Goal: Task Accomplishment & Management: Use online tool/utility

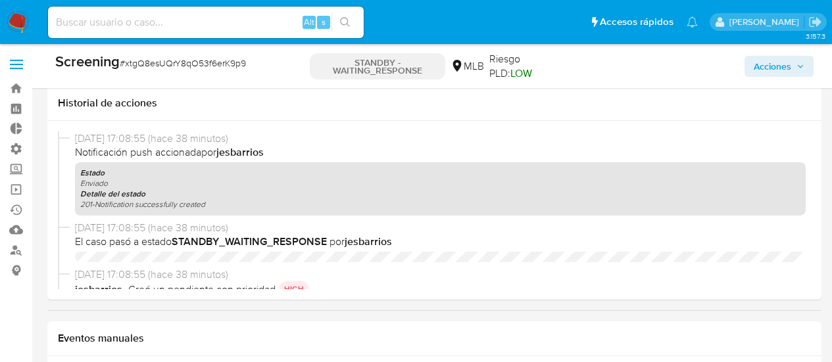
select select "10"
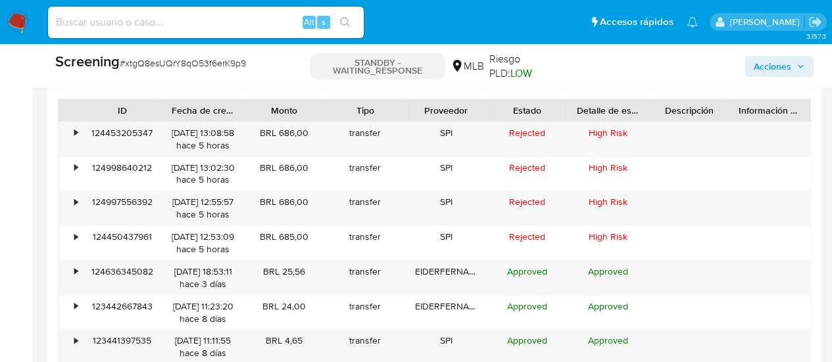
scroll to position [619, 0]
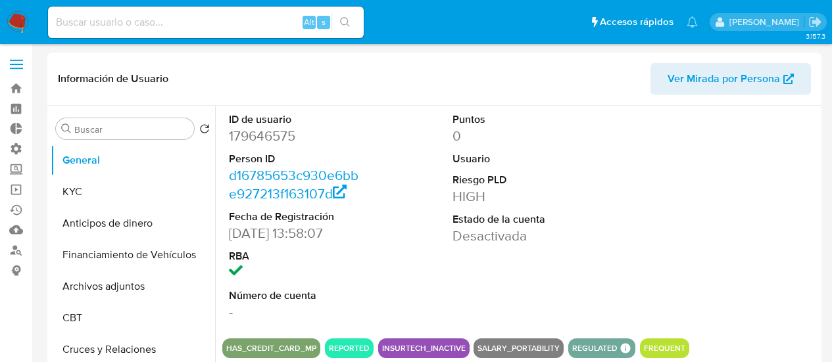
select select "10"
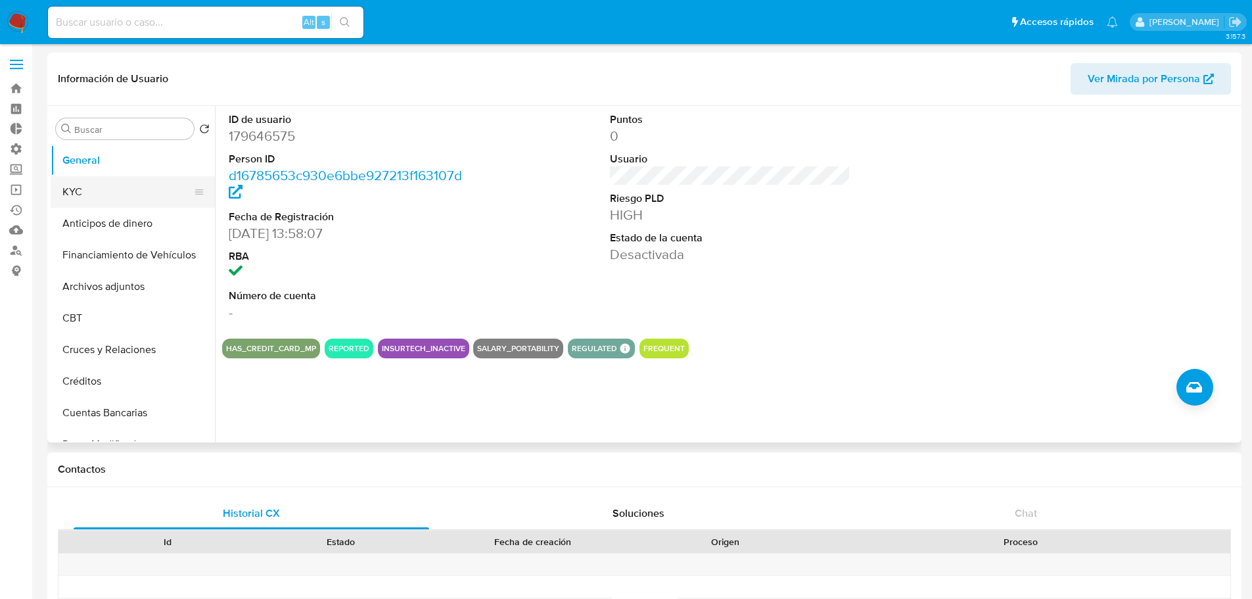
click at [70, 183] on button "KYC" at bounding box center [128, 192] width 154 height 32
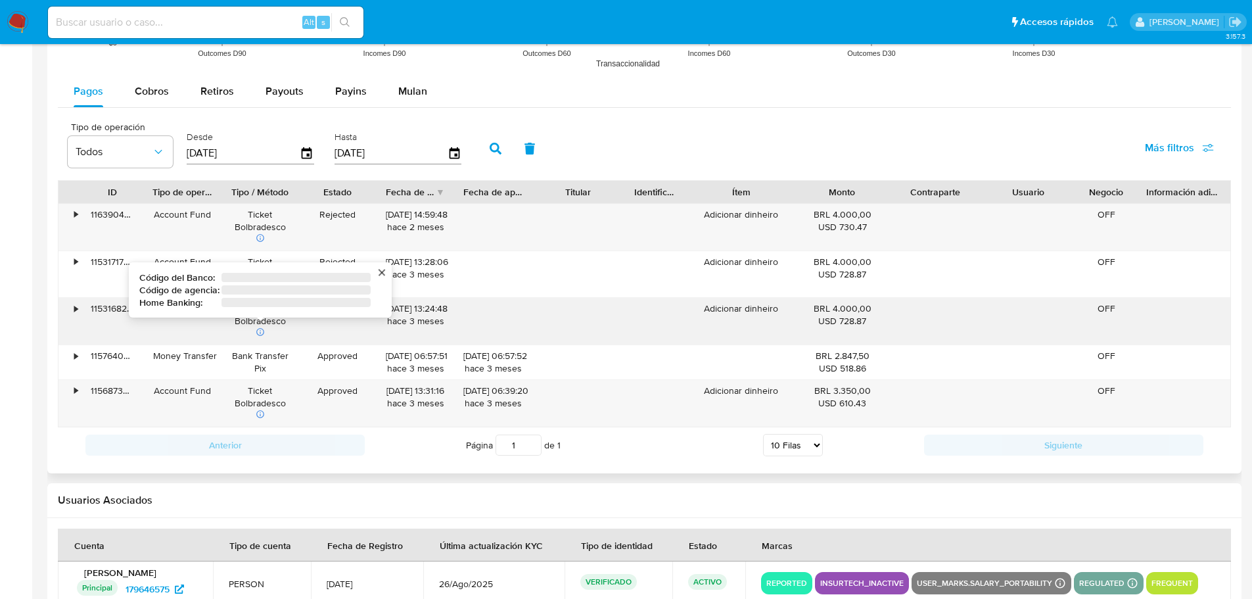
scroll to position [1026, 0]
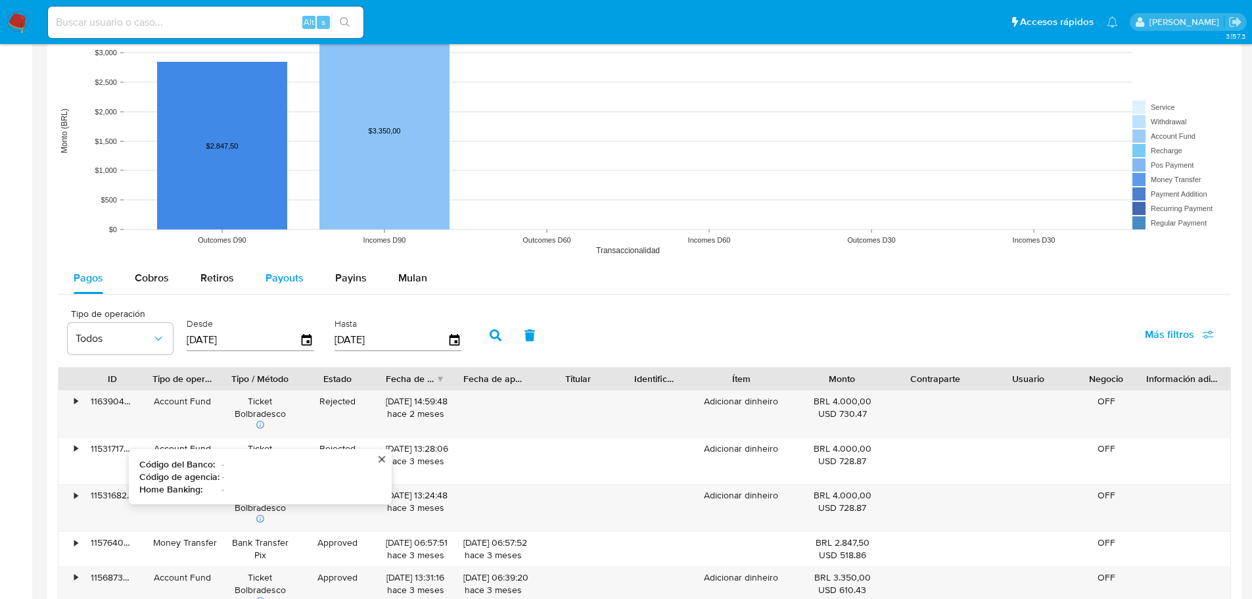
click at [297, 281] on span "Payouts" at bounding box center [285, 277] width 38 height 15
select select "10"
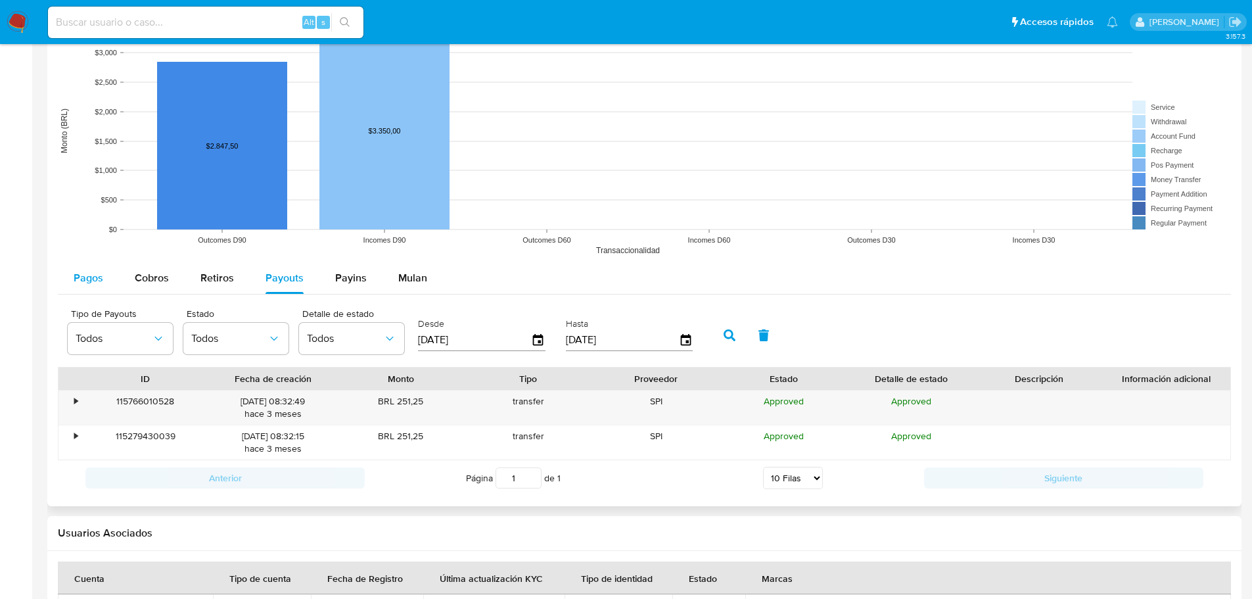
click at [93, 290] on div "Pagos" at bounding box center [89, 278] width 30 height 32
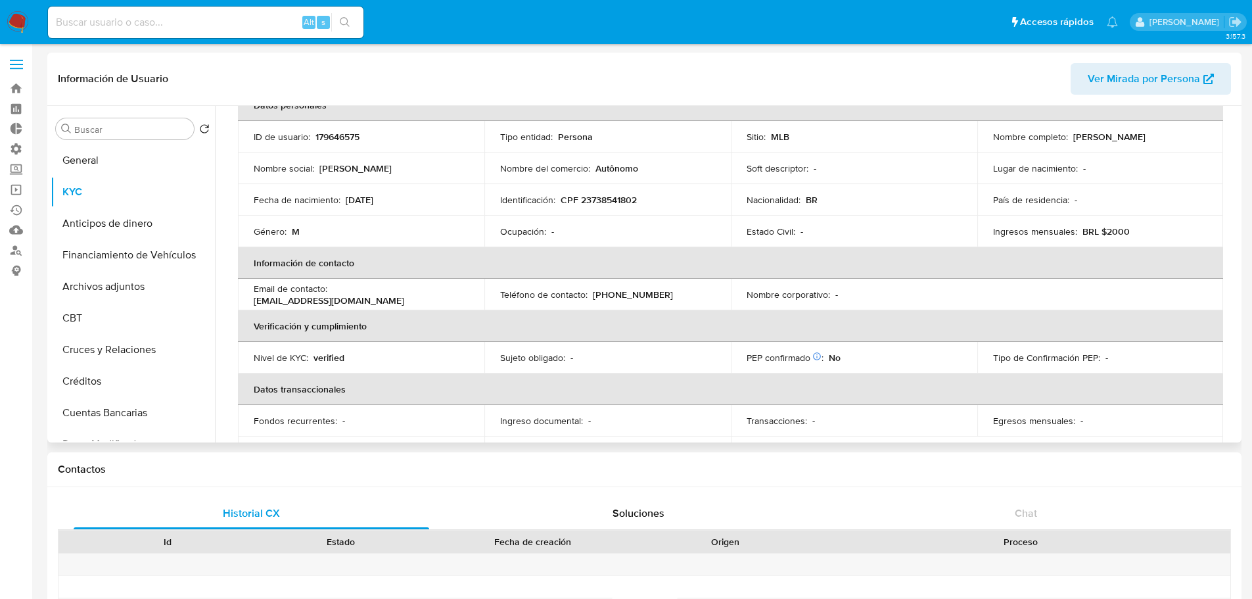
scroll to position [0, 0]
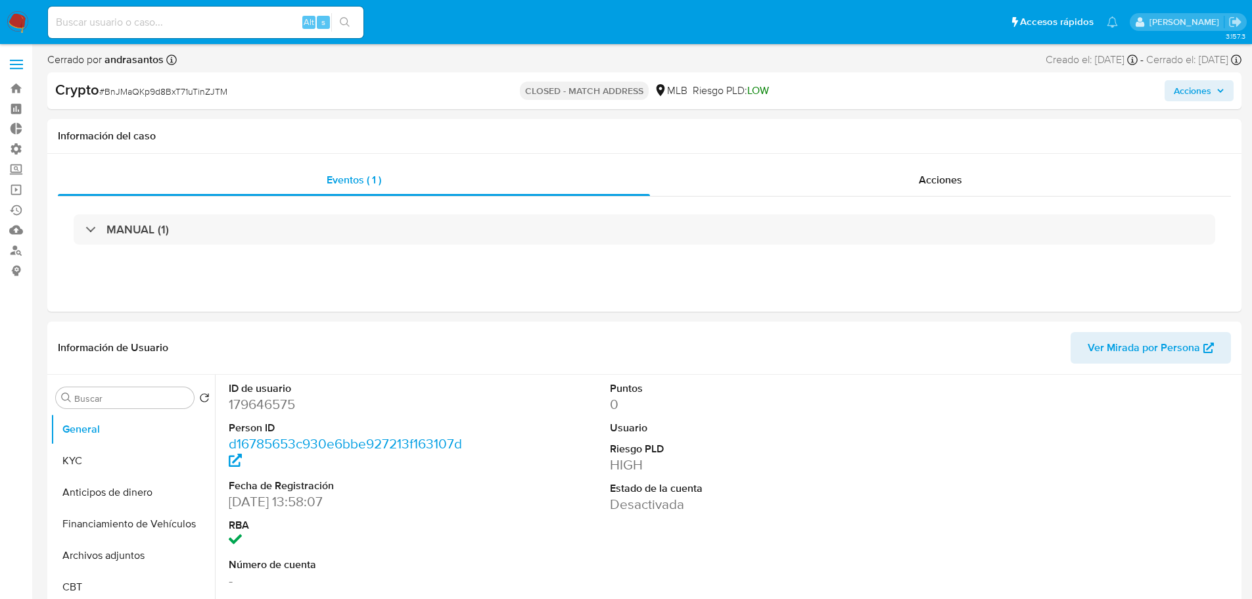
select select "10"
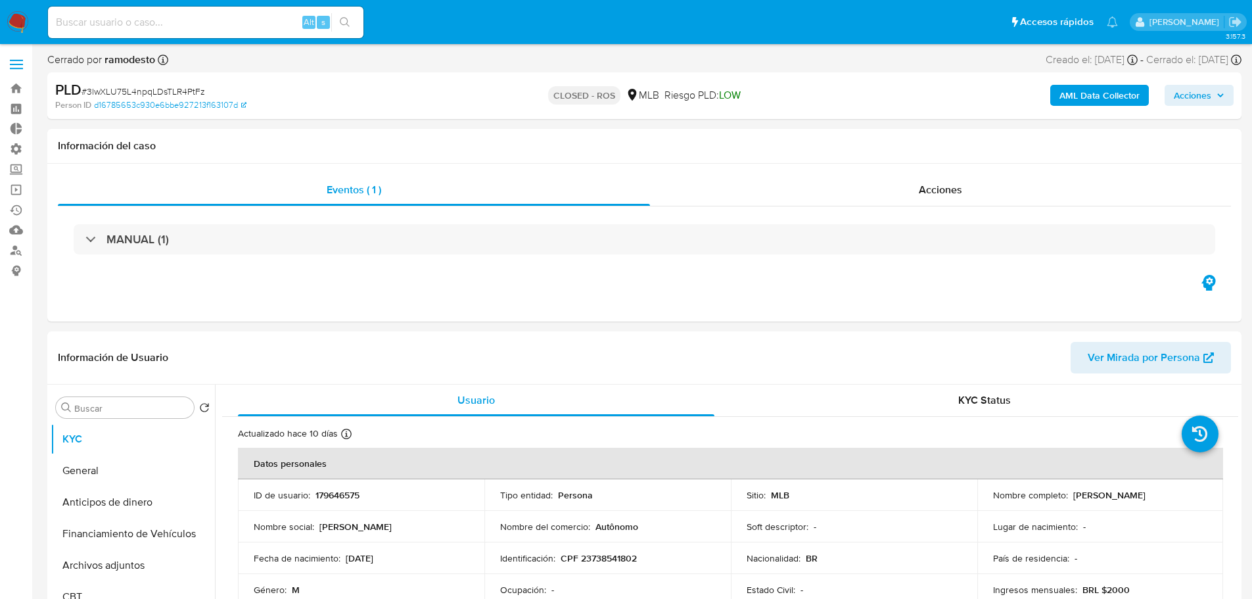
select select "10"
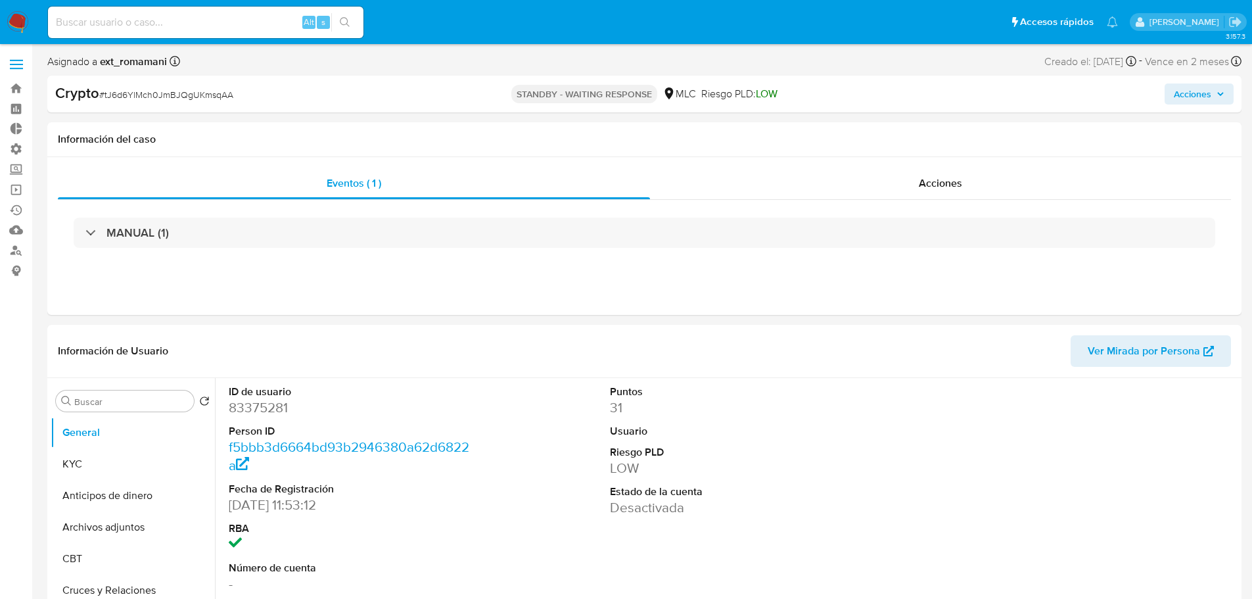
select select "10"
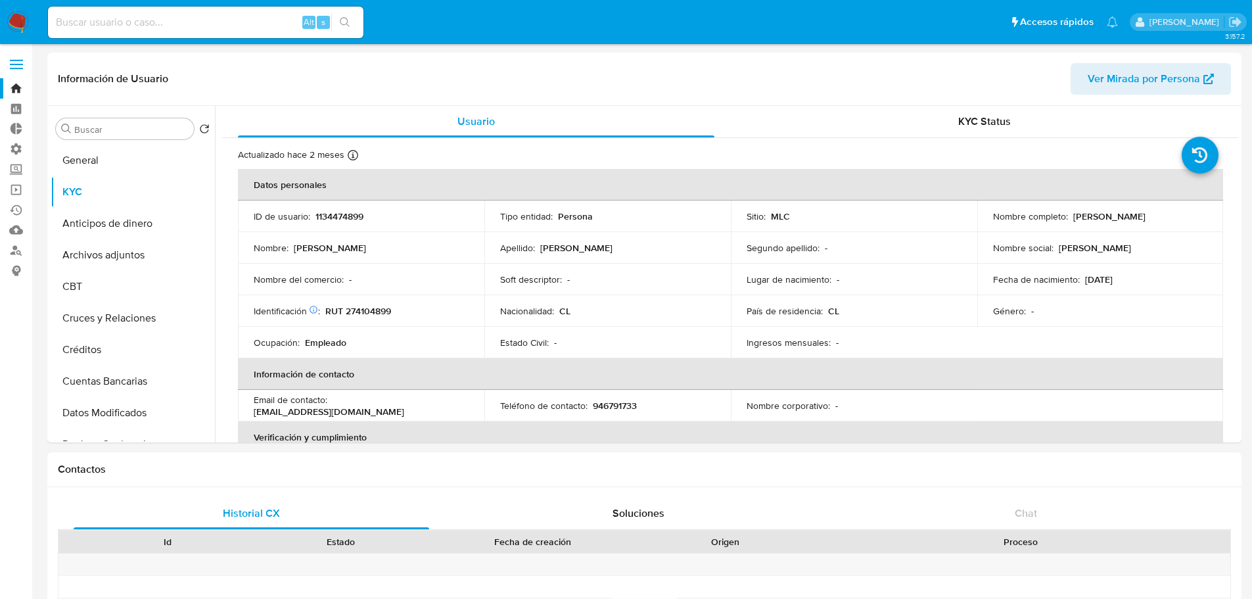
select select "10"
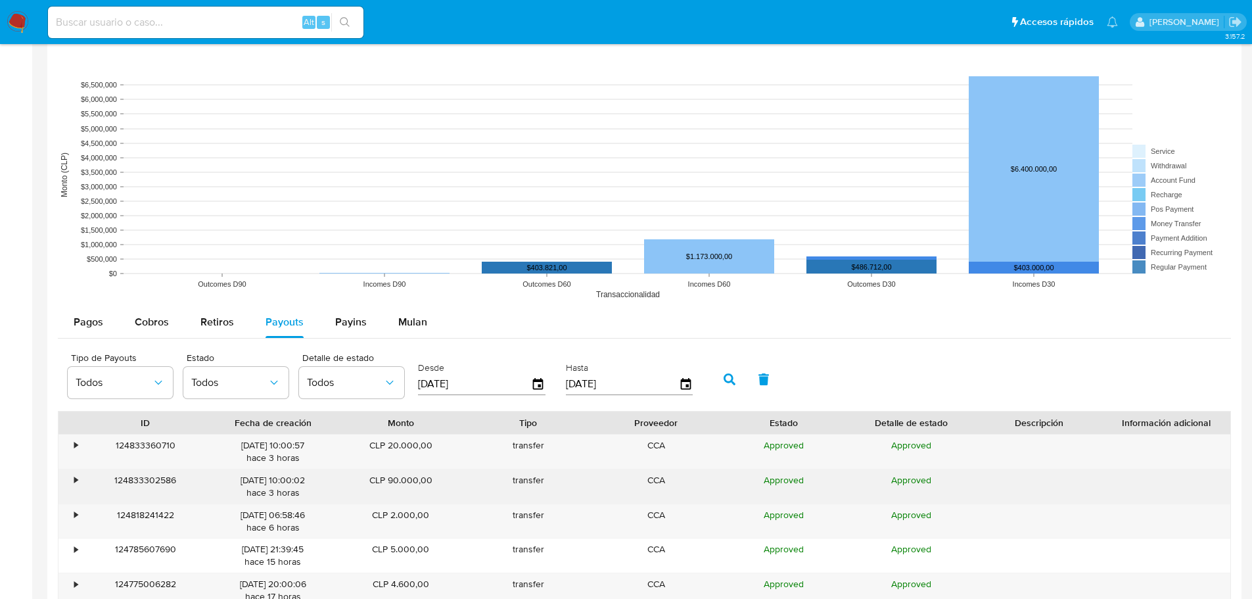
scroll to position [1118, 0]
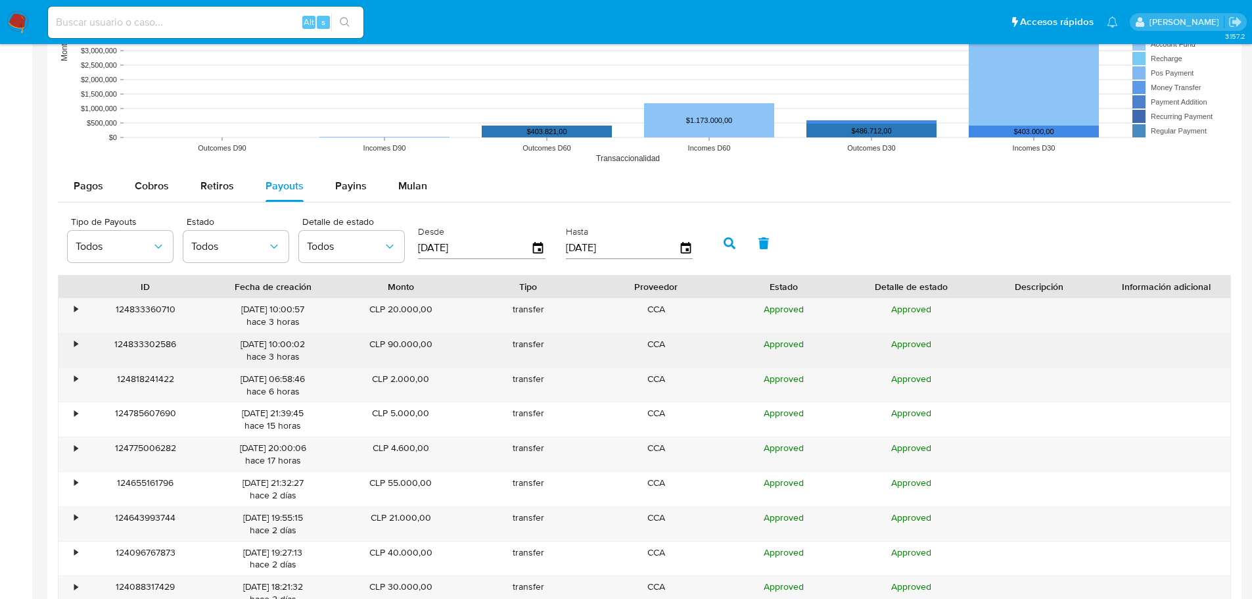
click at [64, 348] on div "•" at bounding box center [70, 350] width 23 height 34
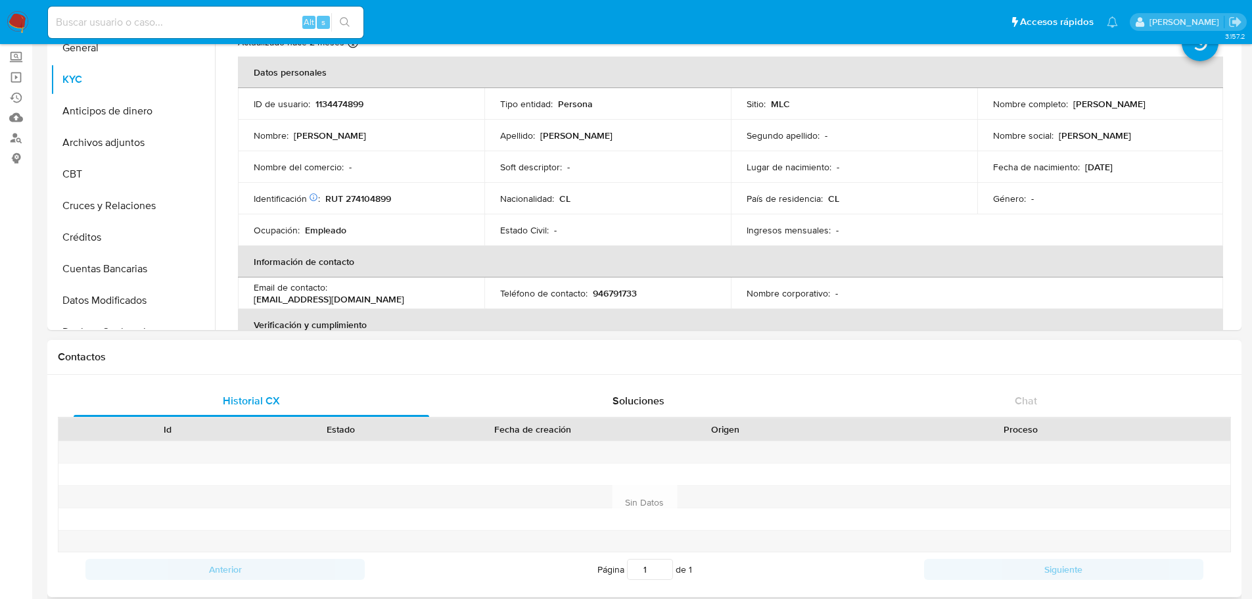
scroll to position [0, 0]
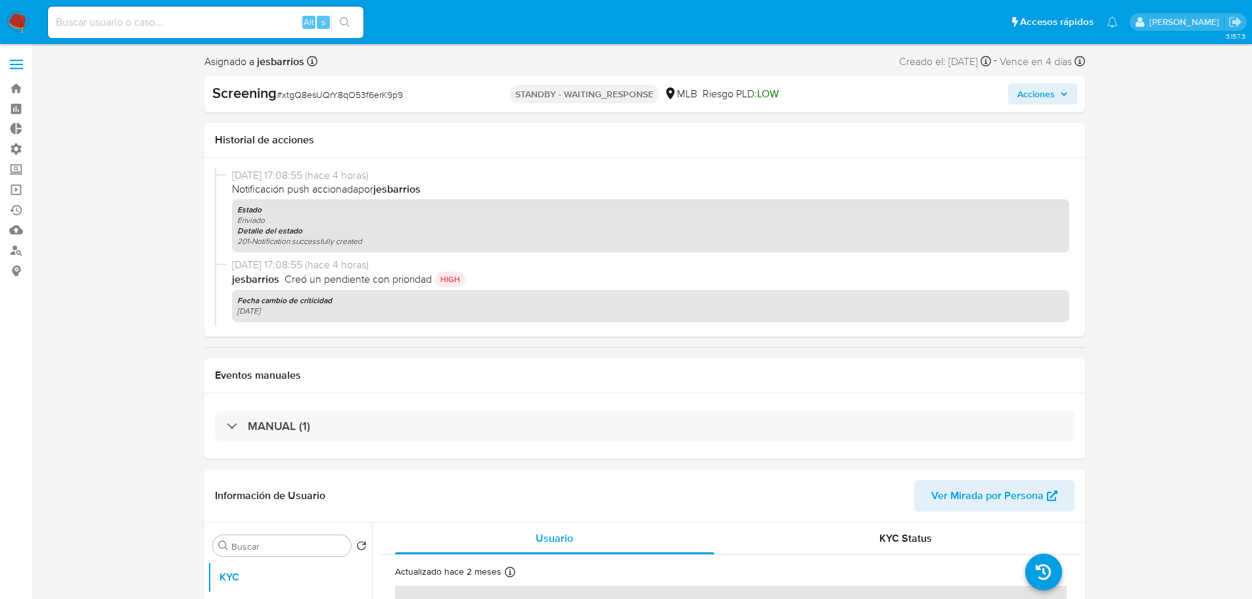
select select "10"
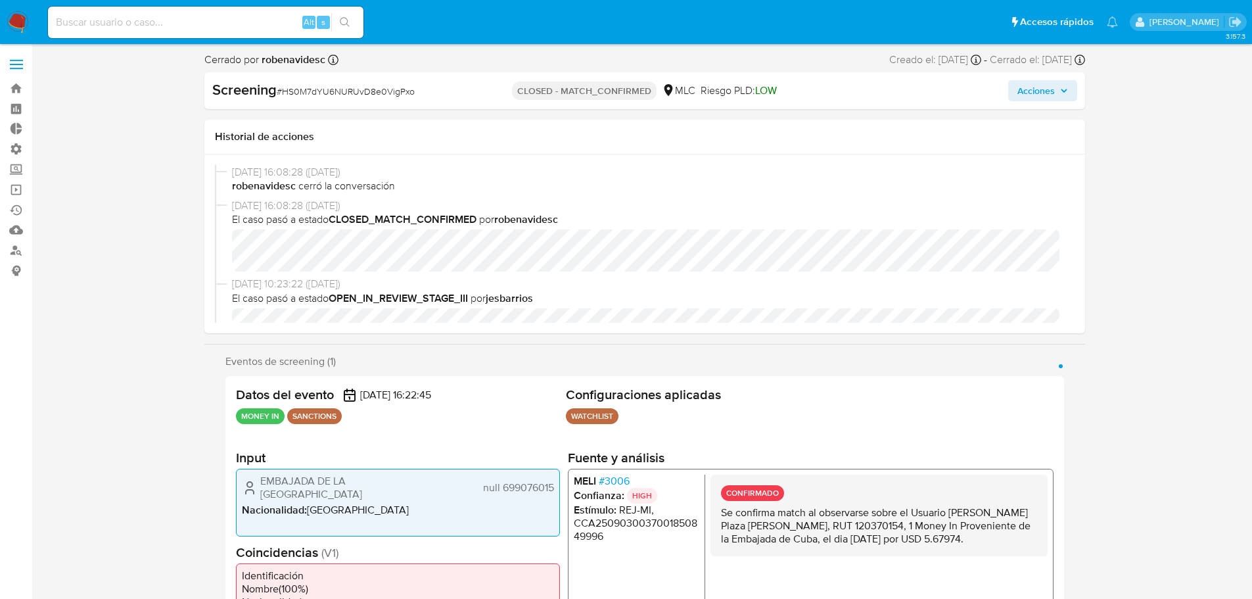
select select "10"
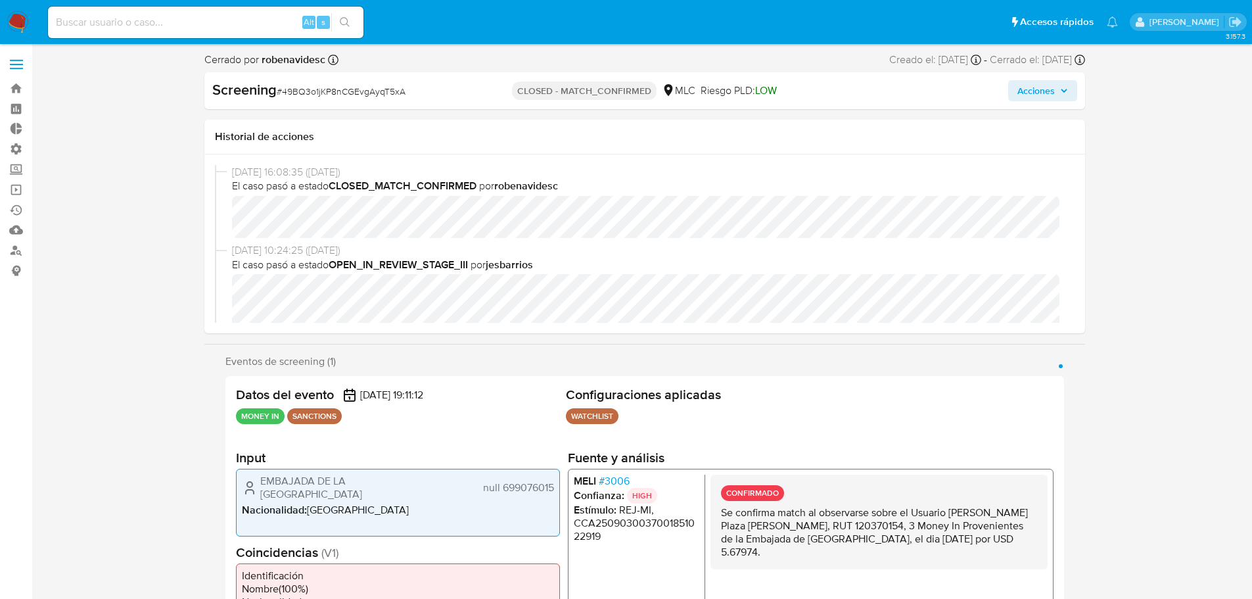
select select "10"
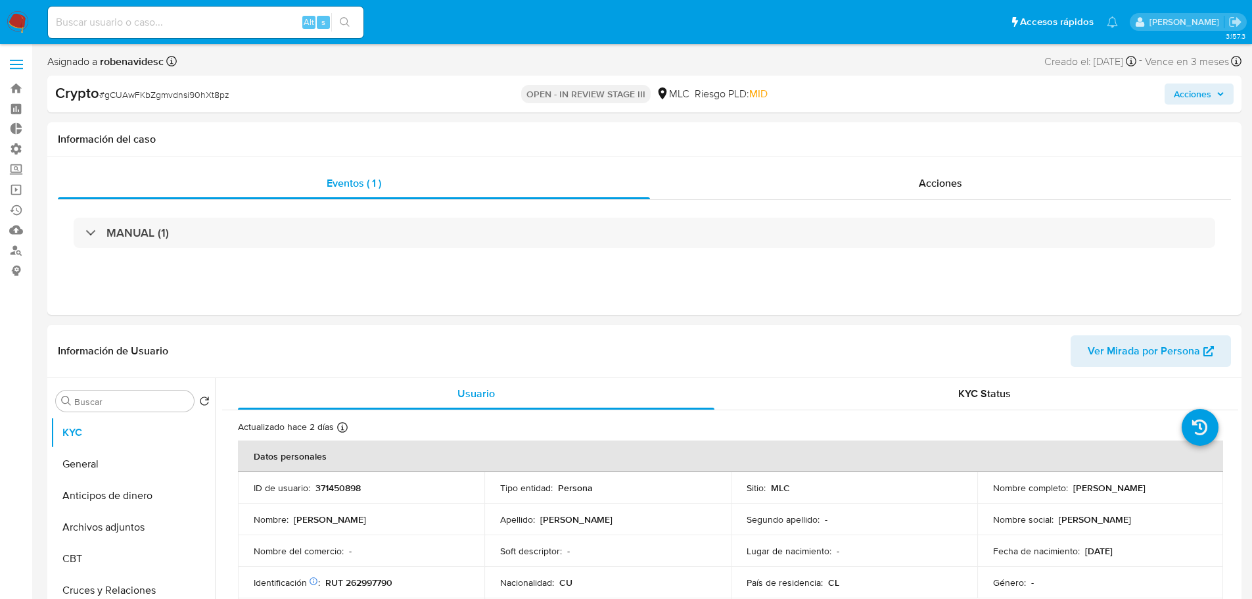
select select "10"
click at [955, 191] on div "Acciones" at bounding box center [940, 184] width 581 height 32
